Goal: Navigation & Orientation: Find specific page/section

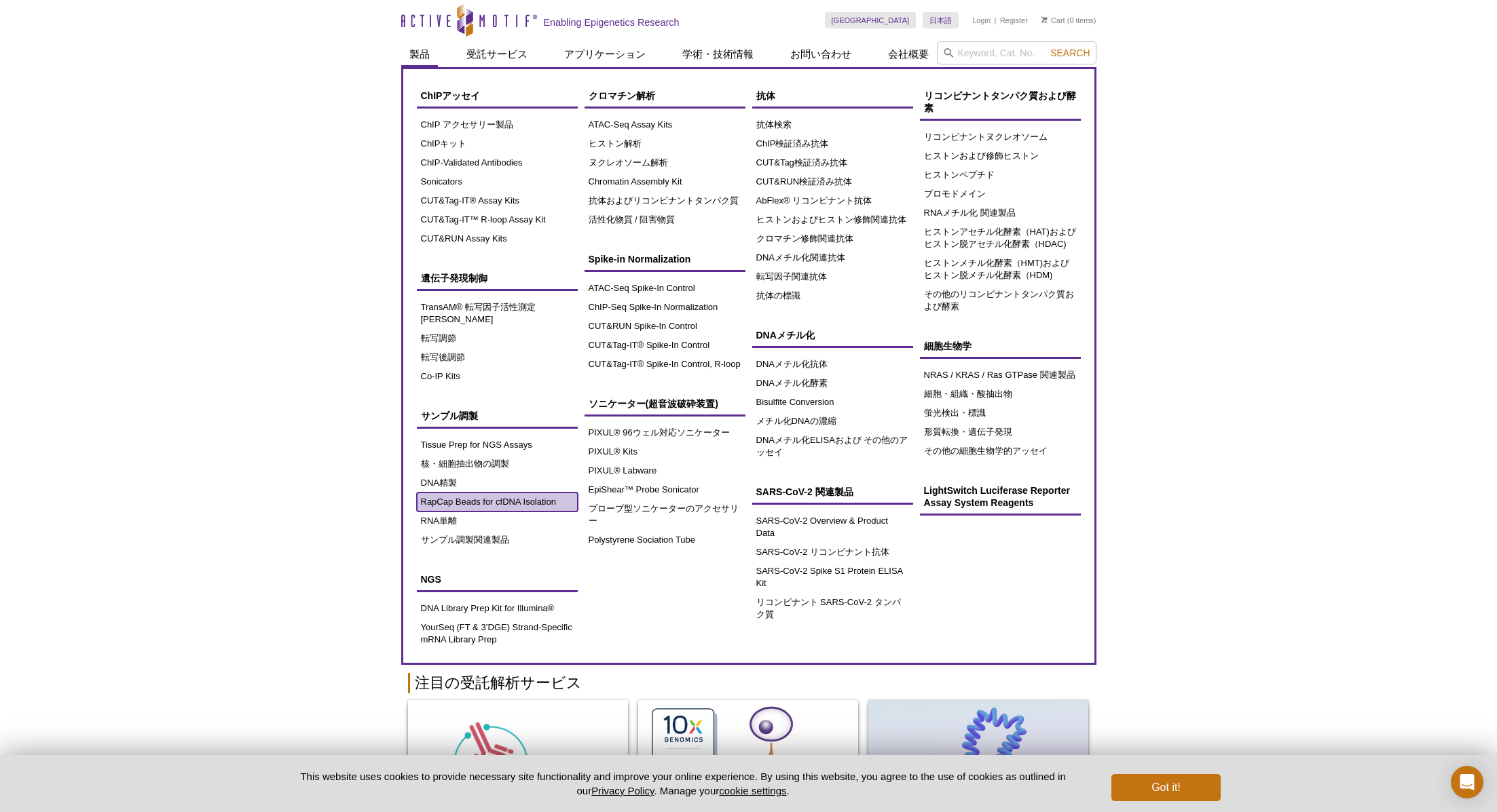
click at [494, 493] on link "RapCap Beads for cfDNA Isolation" at bounding box center [497, 503] width 161 height 19
